Goal: Navigation & Orientation: Find specific page/section

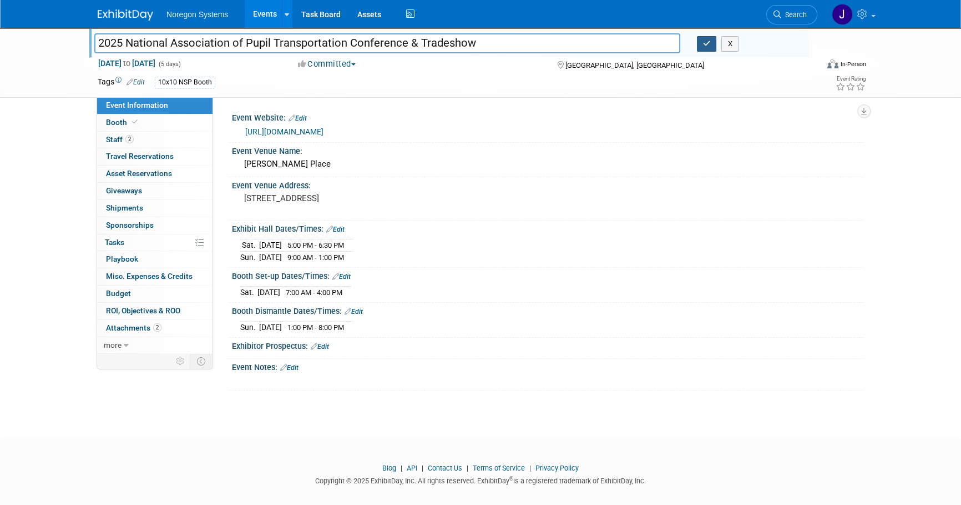
click at [704, 40] on icon "button" at bounding box center [707, 43] width 8 height 7
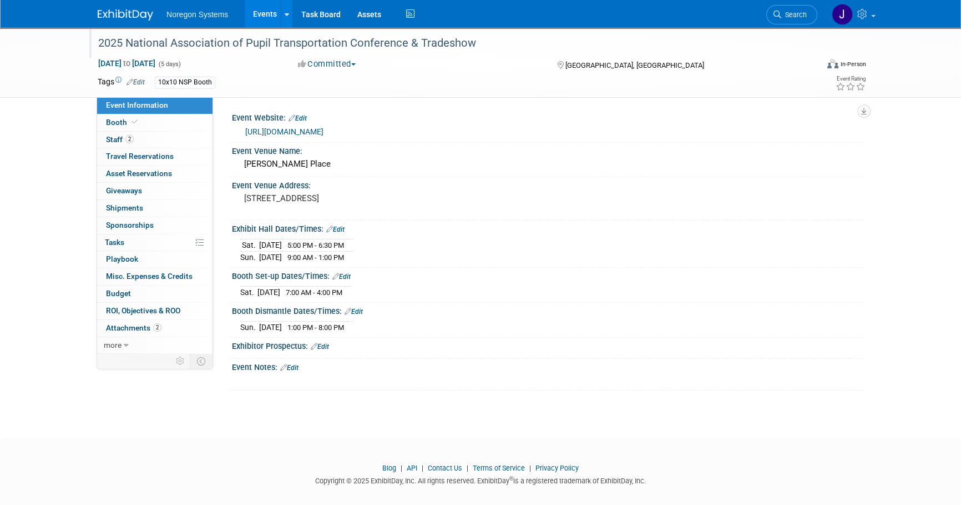
click at [134, 15] on img at bounding box center [126, 14] width 56 height 11
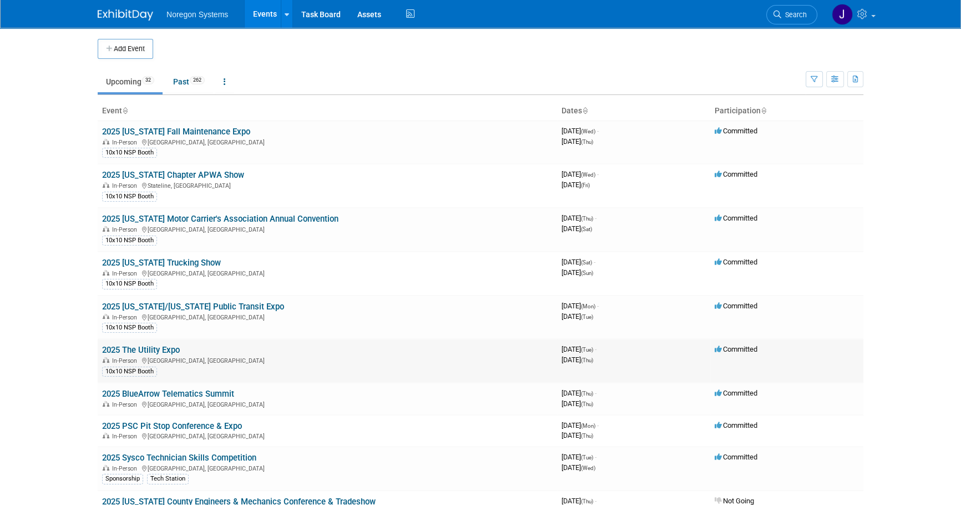
scroll to position [50, 0]
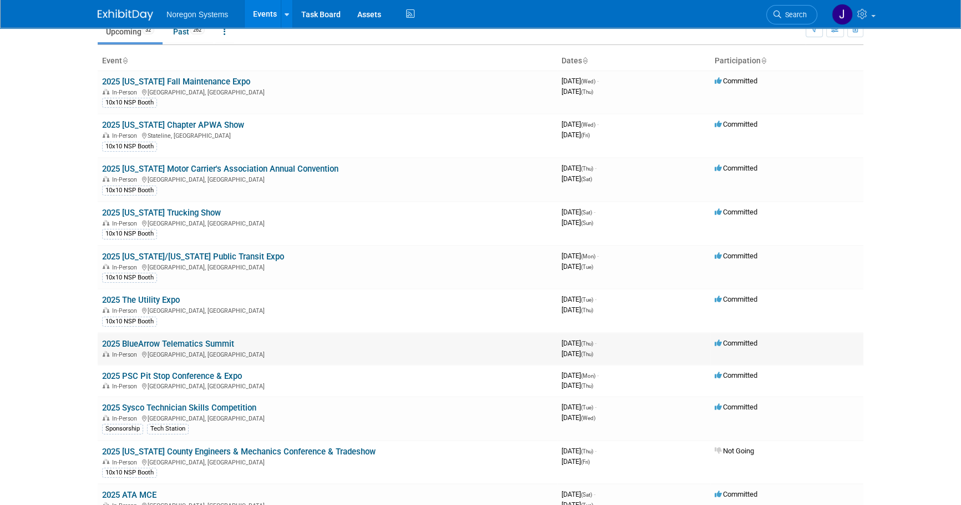
click at [189, 341] on link "2025 BlueArrow Telematics Summit" at bounding box center [168, 344] width 132 height 10
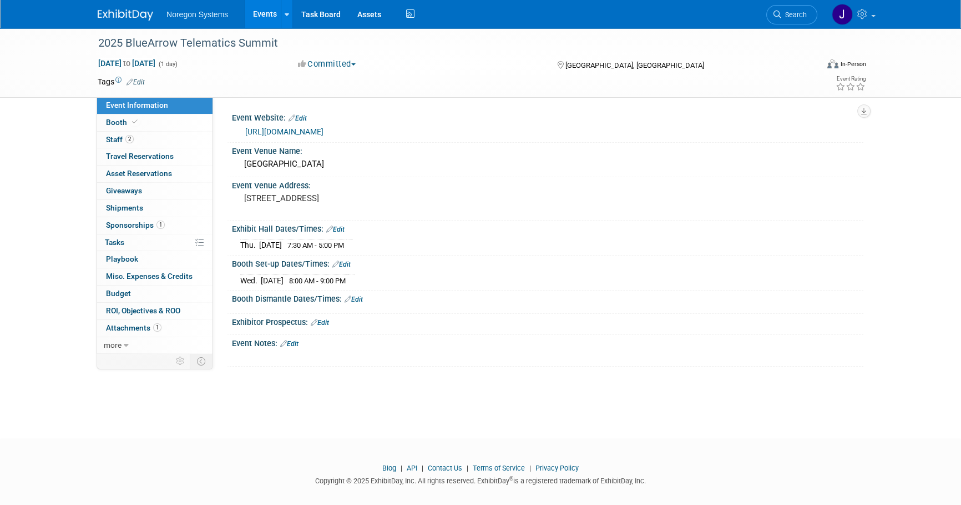
click at [137, 10] on img at bounding box center [126, 14] width 56 height 11
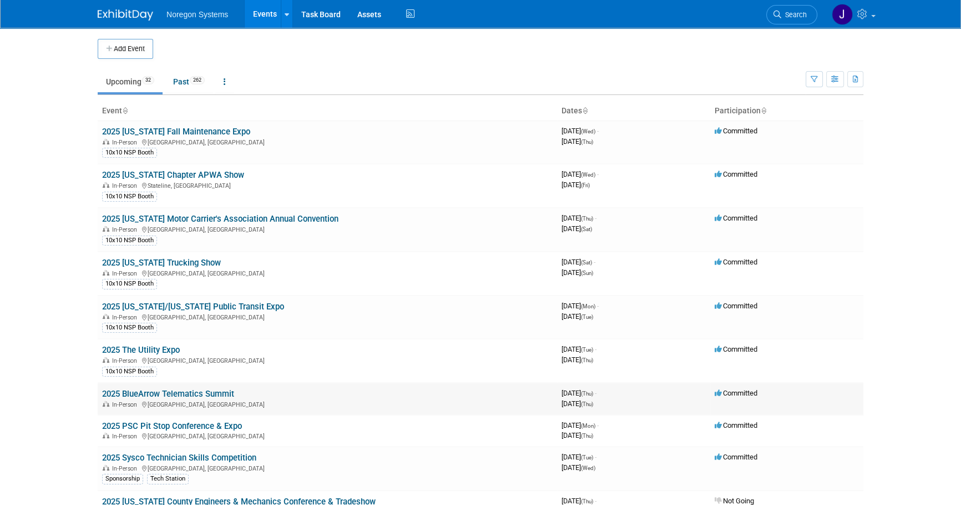
drag, startPoint x: 240, startPoint y: 391, endPoint x: 124, endPoint y: 389, distance: 116.0
click at [124, 389] on td "2025 BlueArrow Telematics Summit In-Person [GEOGRAPHIC_DATA], [GEOGRAPHIC_DATA]" at bounding box center [328, 398] width 460 height 32
copy link "BlueArrow Telematics Summit"
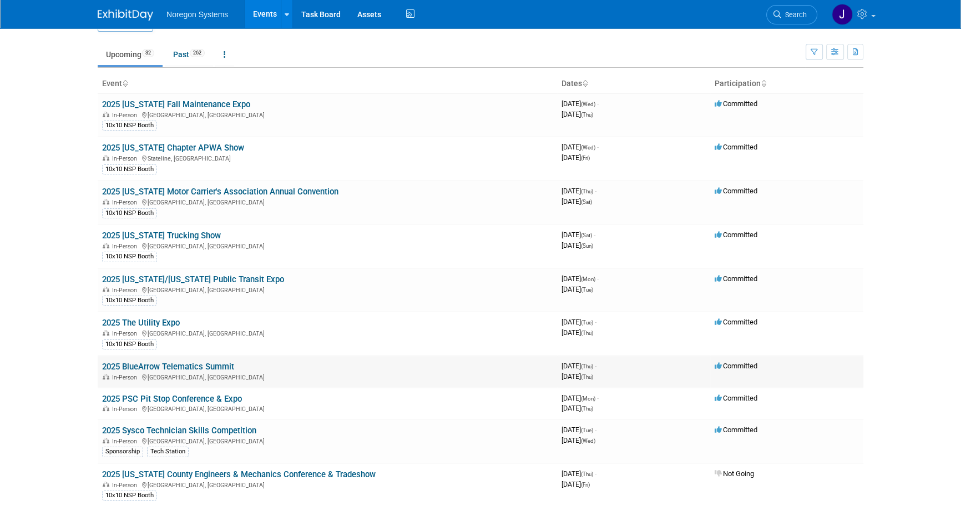
scroll to position [50, 0]
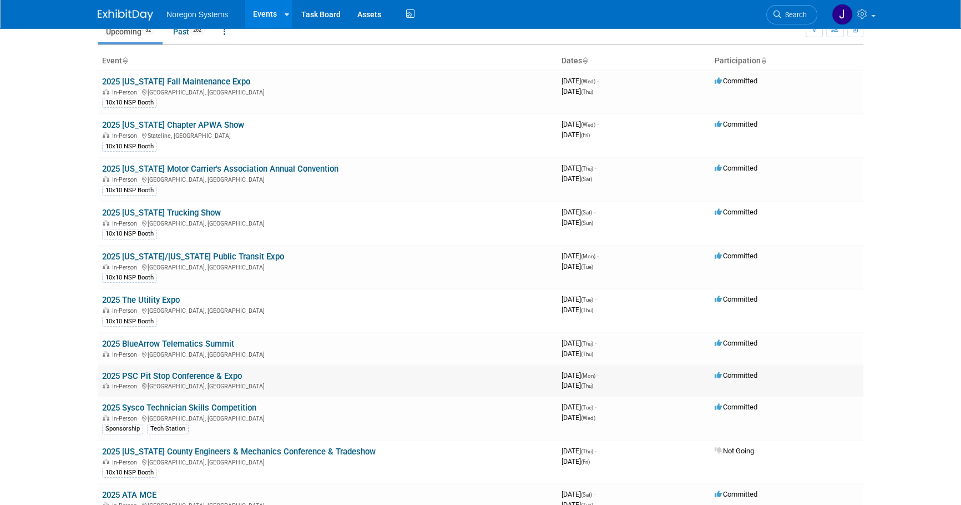
click at [184, 374] on link "2025 PSC Pit Stop Conference & Expo" at bounding box center [172, 376] width 140 height 10
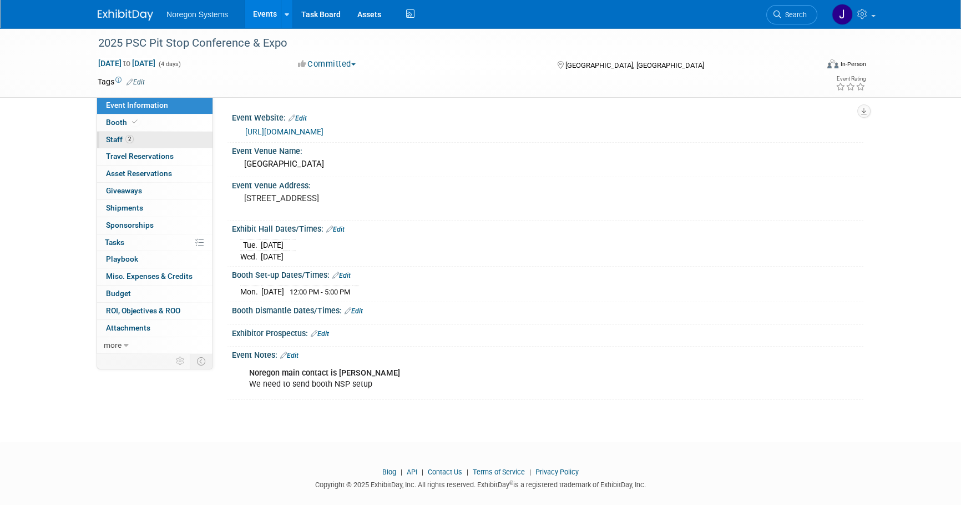
click at [153, 138] on link "2 Staff 2" at bounding box center [154, 140] width 115 height 17
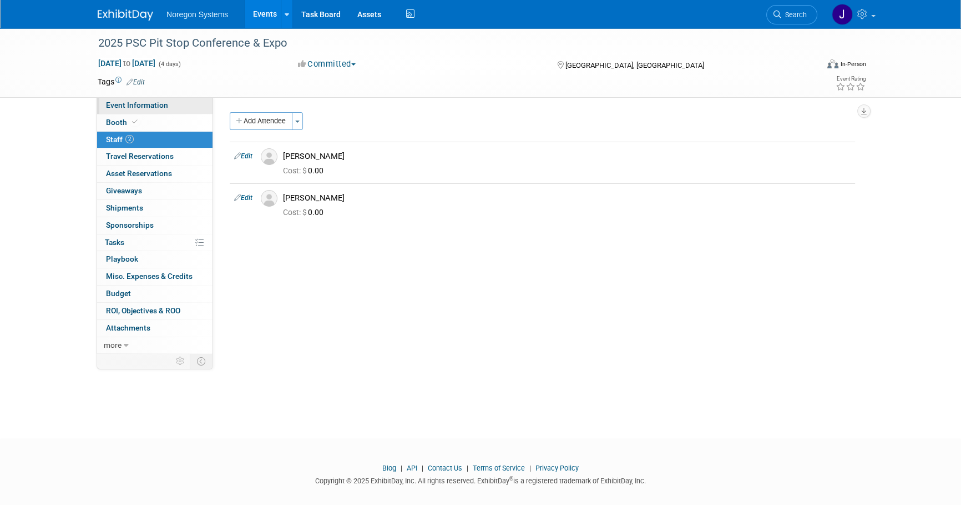
click at [159, 103] on span "Event Information" at bounding box center [137, 104] width 62 height 9
